Goal: Task Accomplishment & Management: Manage account settings

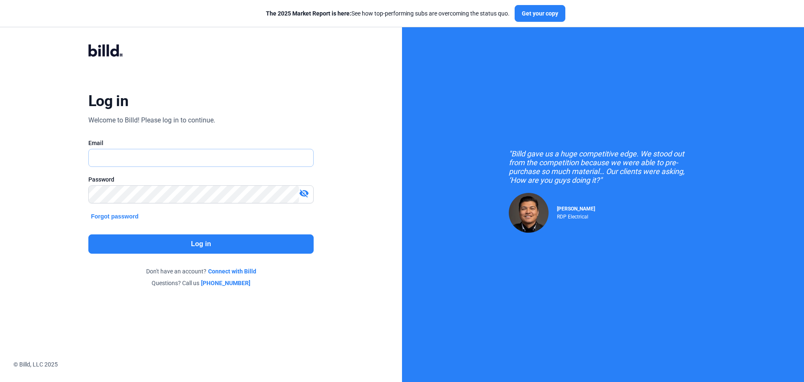
type input "[EMAIL_ADDRESS][DOMAIN_NAME]"
click at [213, 246] on button "Log in" at bounding box center [200, 243] width 225 height 19
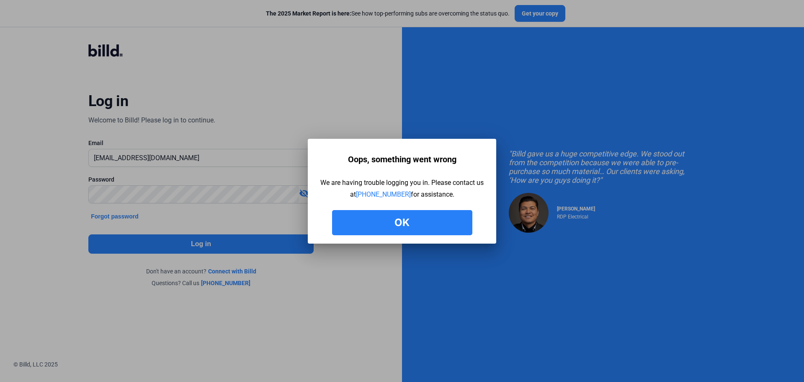
click at [373, 217] on button "Ok" at bounding box center [402, 222] width 140 height 25
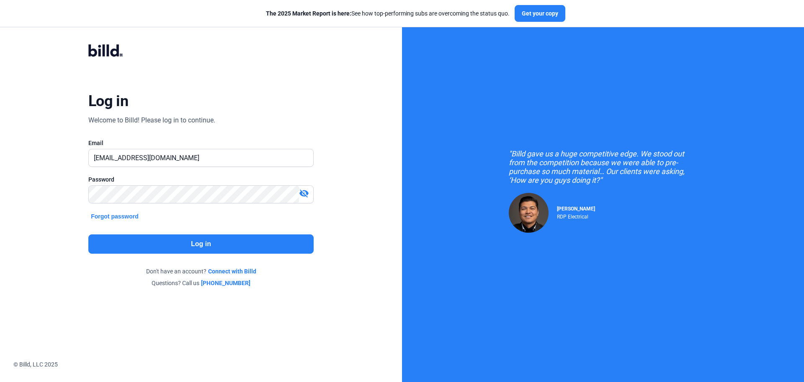
click at [199, 244] on button "Log in" at bounding box center [200, 243] width 225 height 19
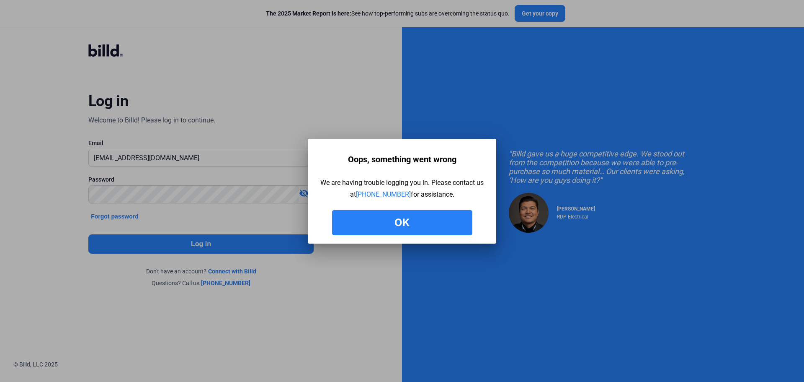
click at [409, 220] on button "Ok" at bounding box center [402, 222] width 140 height 25
